Goal: Find specific page/section: Find specific page/section

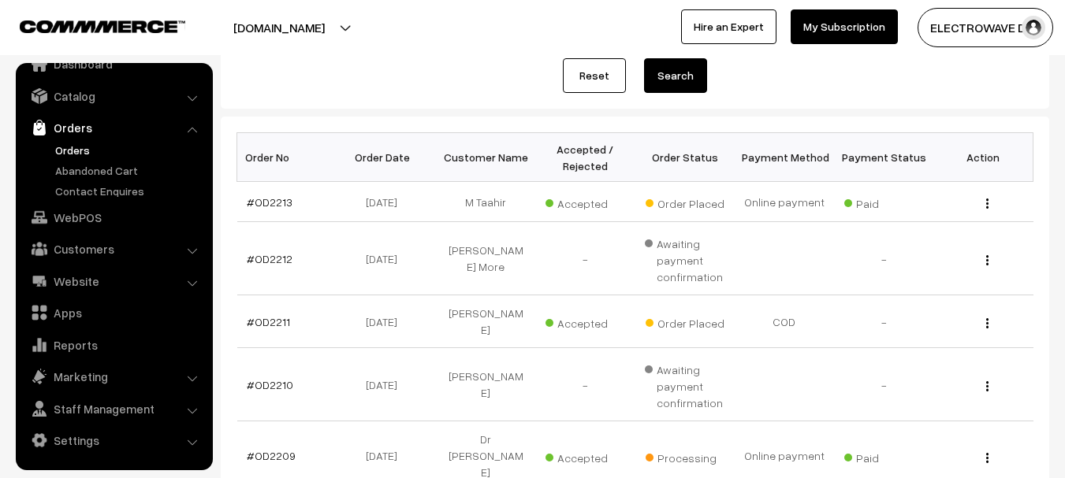
scroll to position [184, 0]
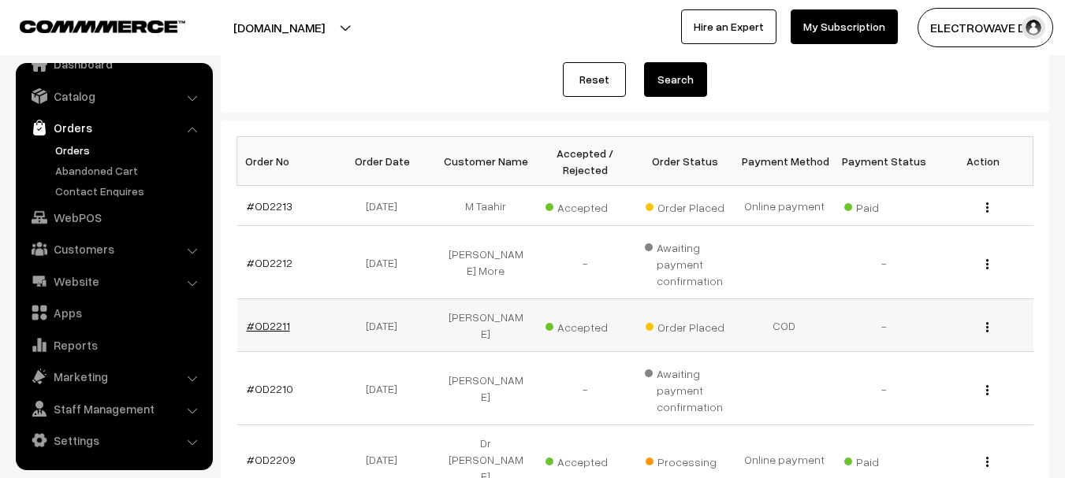
click at [284, 319] on link "#OD2211" at bounding box center [268, 325] width 43 height 13
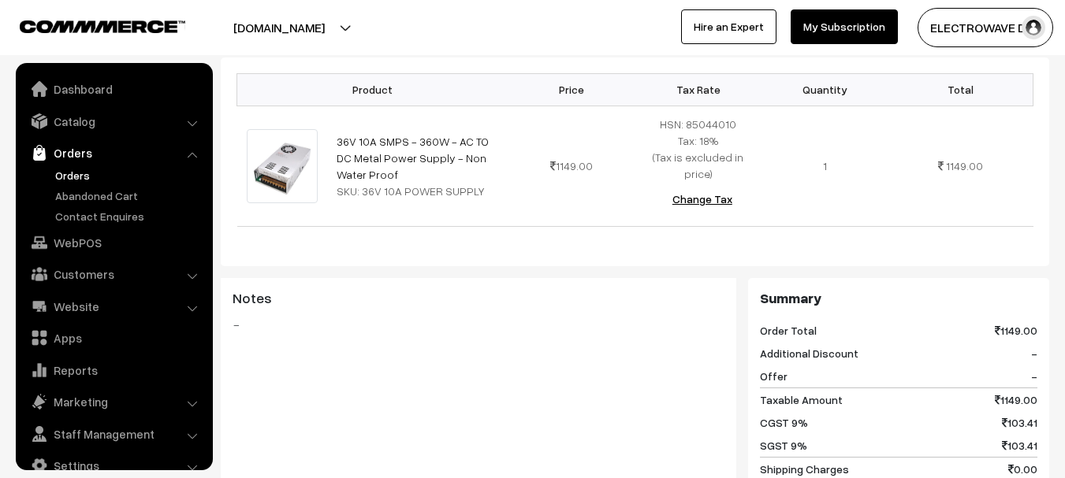
scroll to position [25, 0]
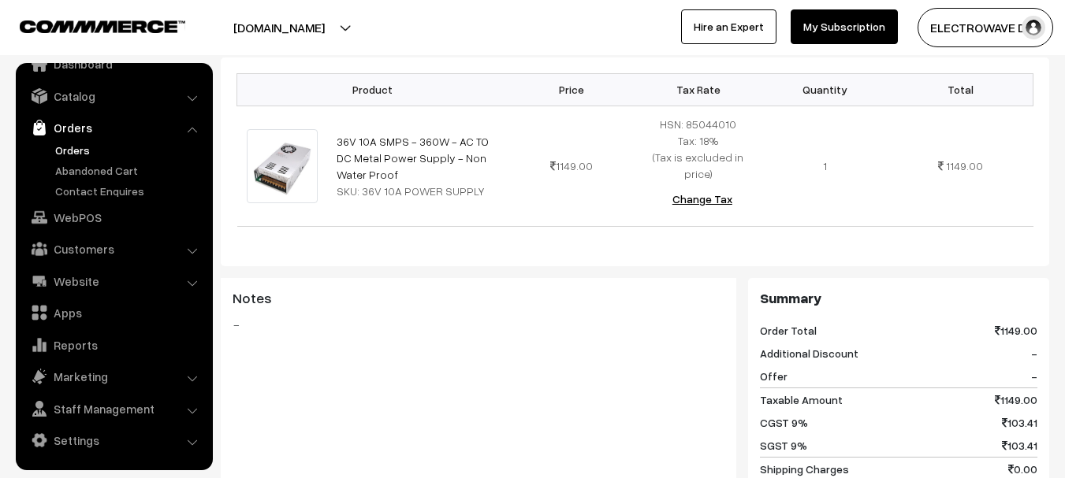
click at [67, 147] on link "Orders" at bounding box center [129, 150] width 156 height 17
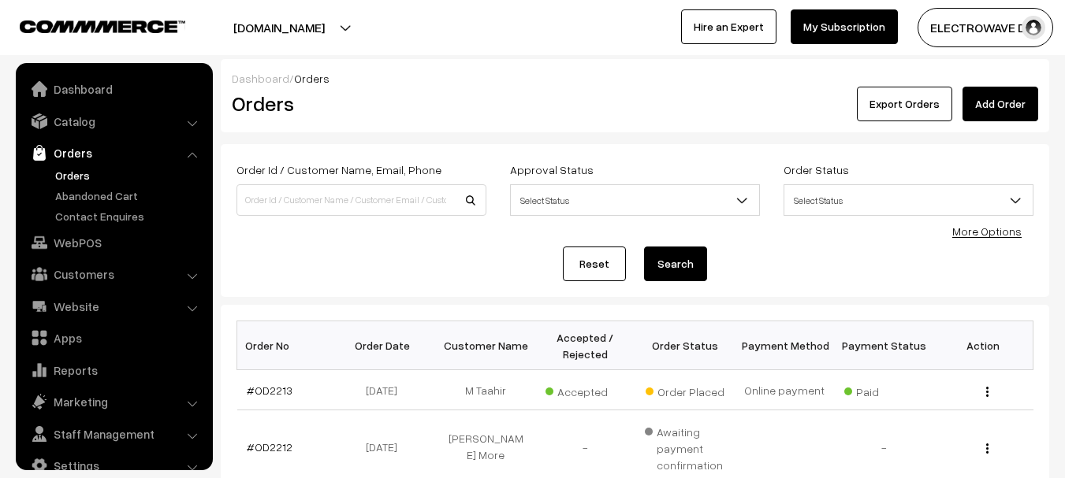
scroll to position [25, 0]
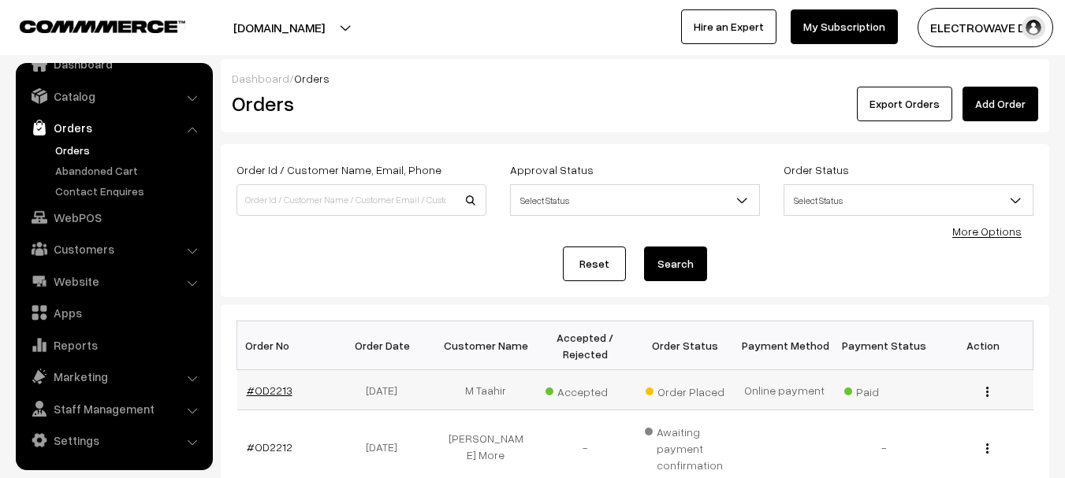
click at [251, 390] on link "#OD2213" at bounding box center [270, 390] width 46 height 13
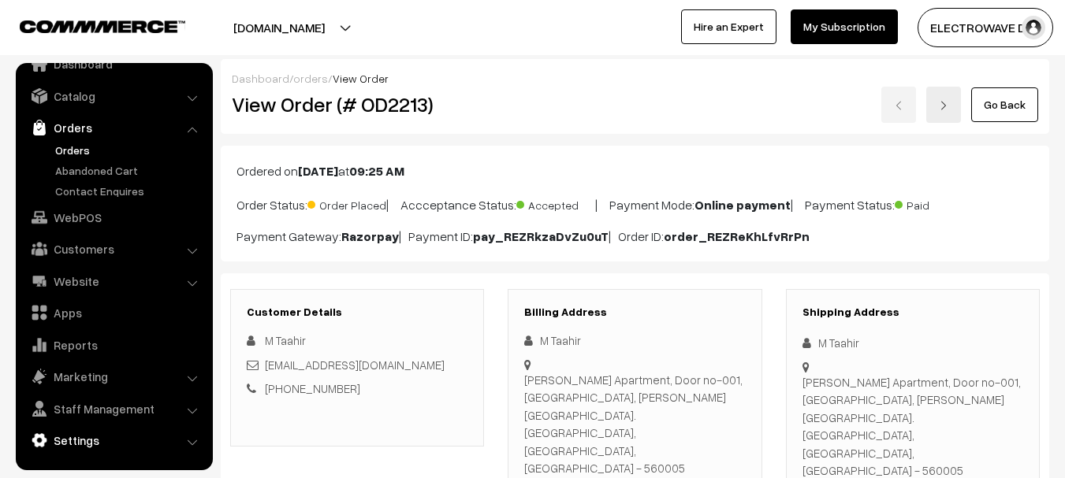
click at [71, 441] on link "Settings" at bounding box center [114, 440] width 188 height 28
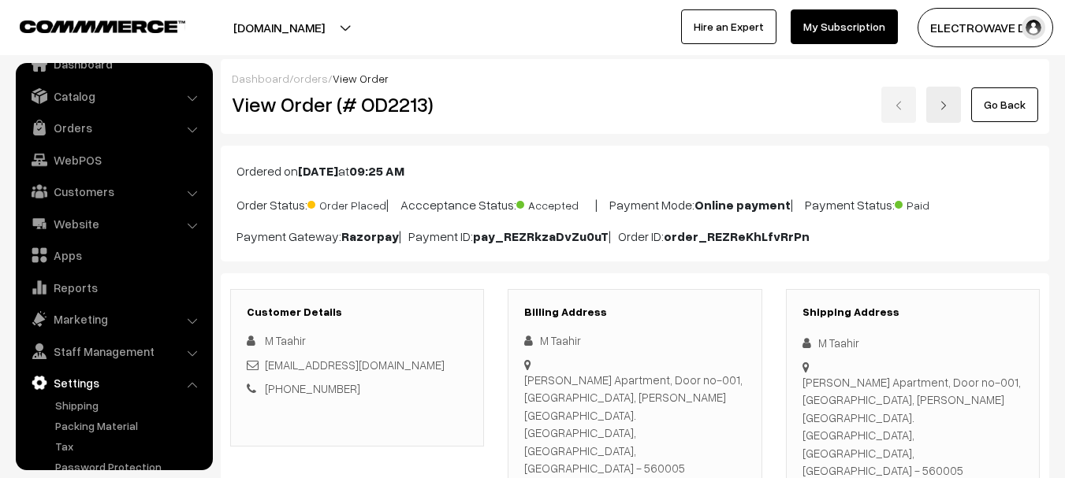
click at [319, 27] on button "[DOMAIN_NAME]" at bounding box center [279, 27] width 202 height 39
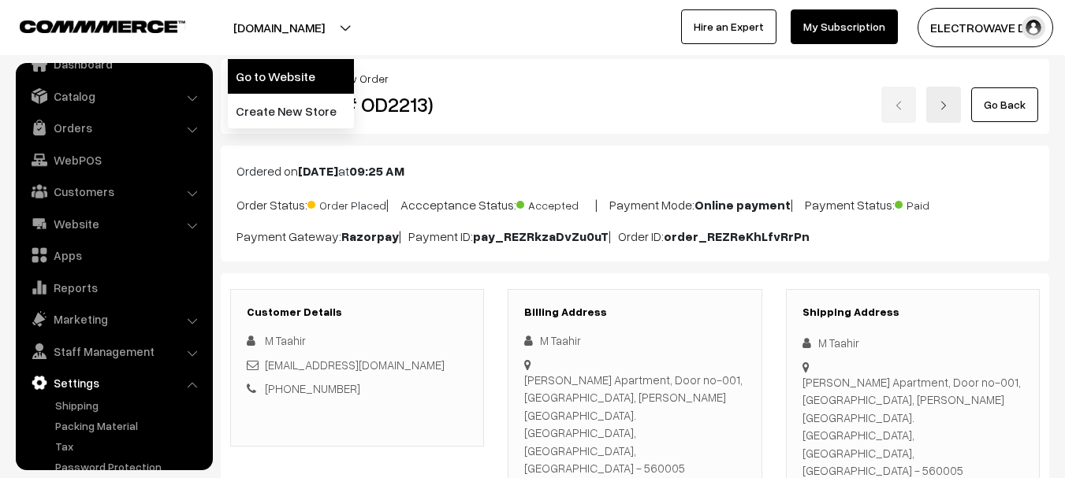
click at [277, 69] on link "Go to Website" at bounding box center [291, 76] width 126 height 35
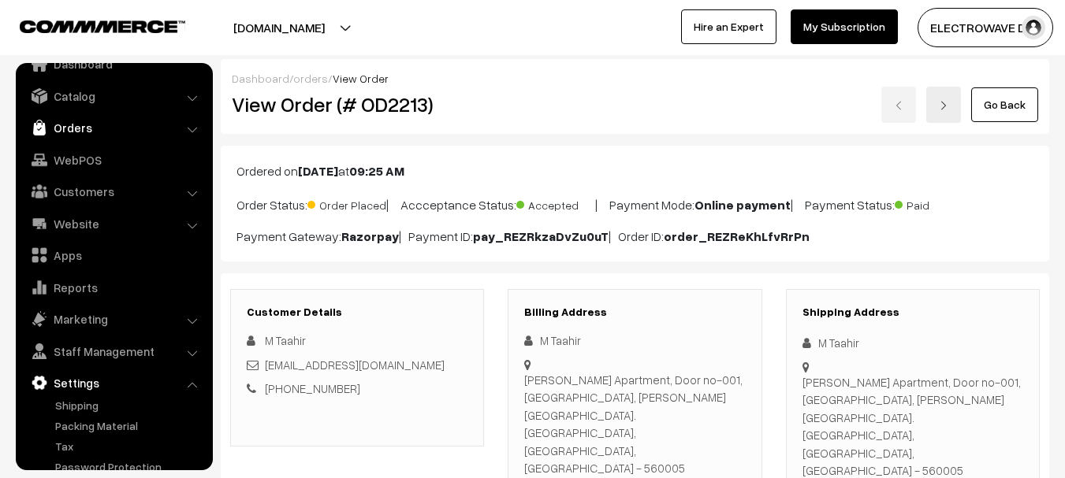
click at [77, 122] on link "Orders" at bounding box center [114, 127] width 188 height 28
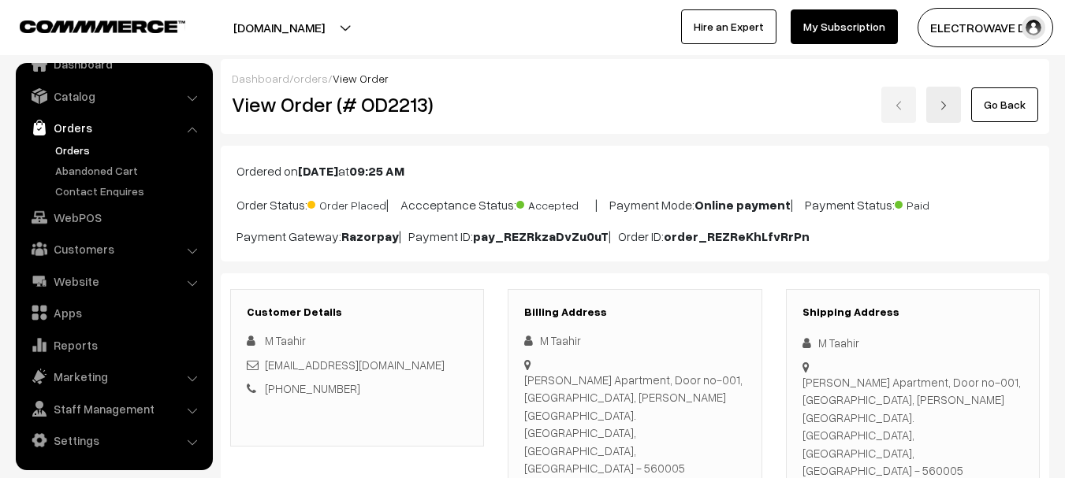
click at [64, 147] on link "Orders" at bounding box center [129, 150] width 156 height 17
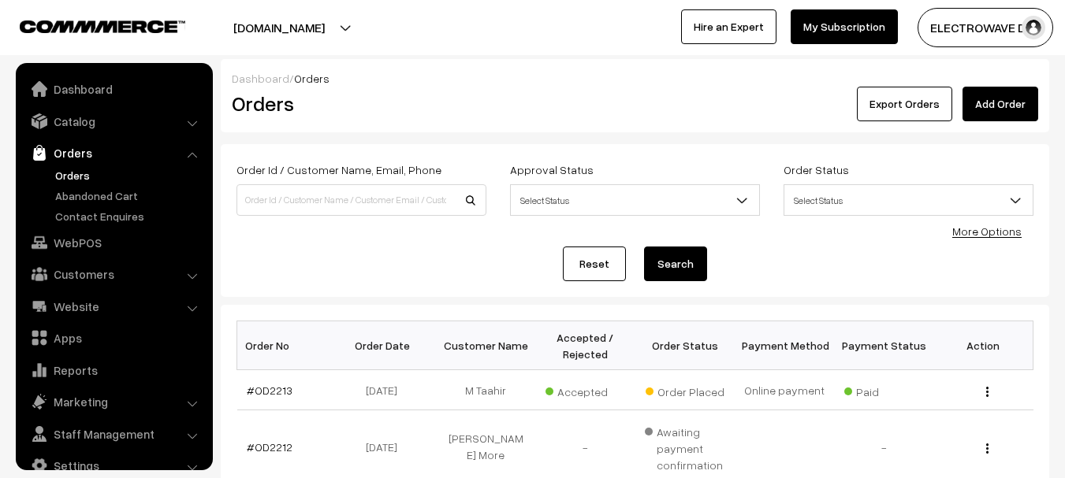
scroll to position [25, 0]
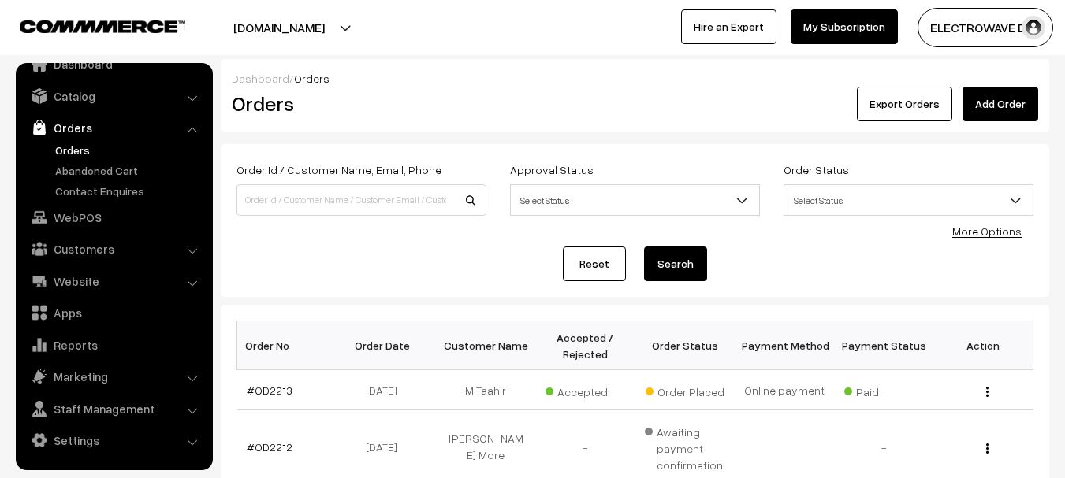
drag, startPoint x: 550, startPoint y: 75, endPoint x: 539, endPoint y: 58, distance: 19.9
click at [548, 72] on div "Dashboard / Orders" at bounding box center [635, 78] width 806 height 17
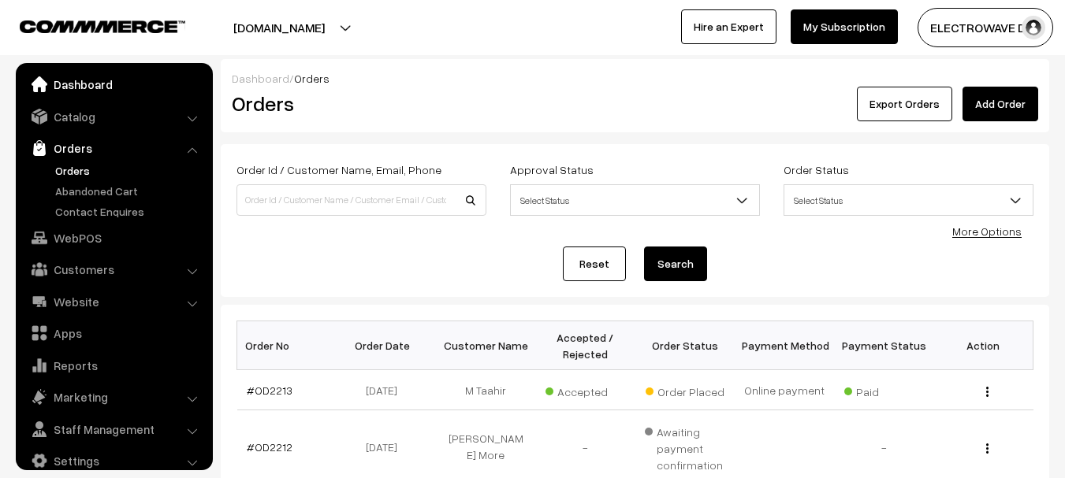
scroll to position [0, 0]
